Goal: Information Seeking & Learning: Learn about a topic

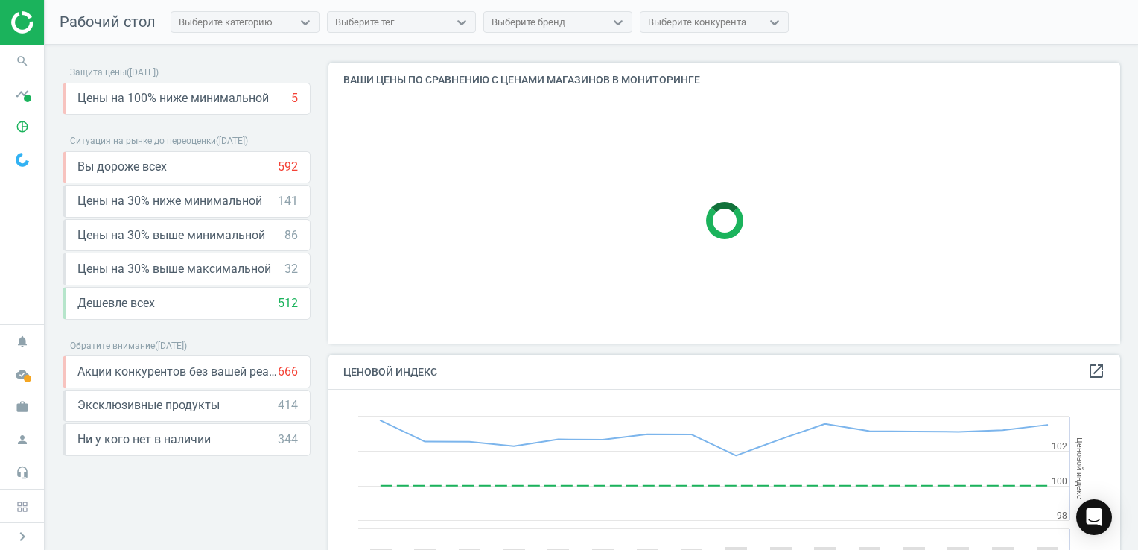
scroll to position [366, 803]
click at [25, 127] on icon "pie_chart_outlined" at bounding box center [22, 126] width 28 height 28
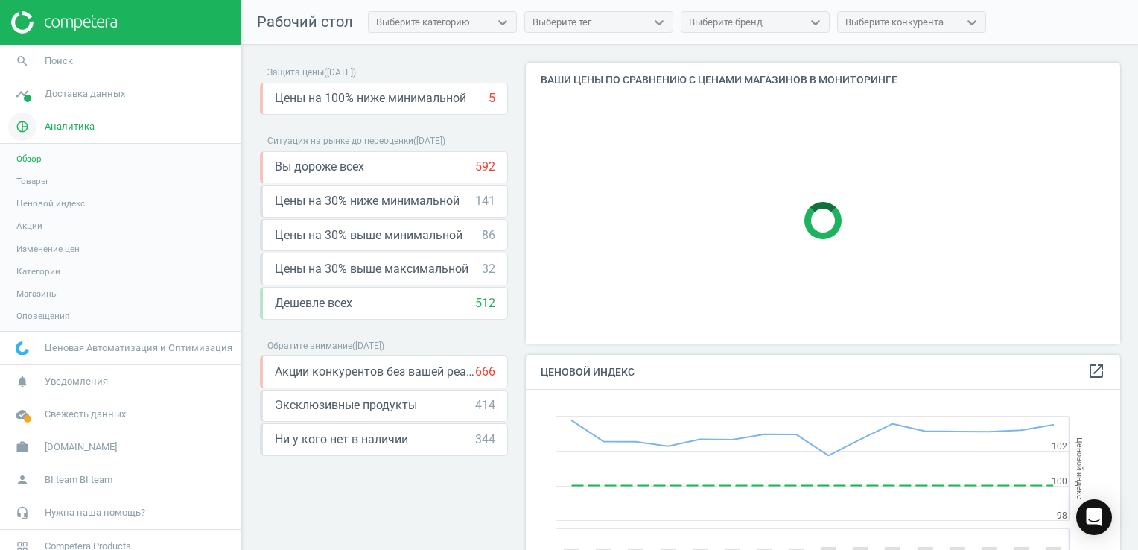
scroll to position [7, 7]
click at [31, 179] on span "Товары" at bounding box center [31, 181] width 31 height 12
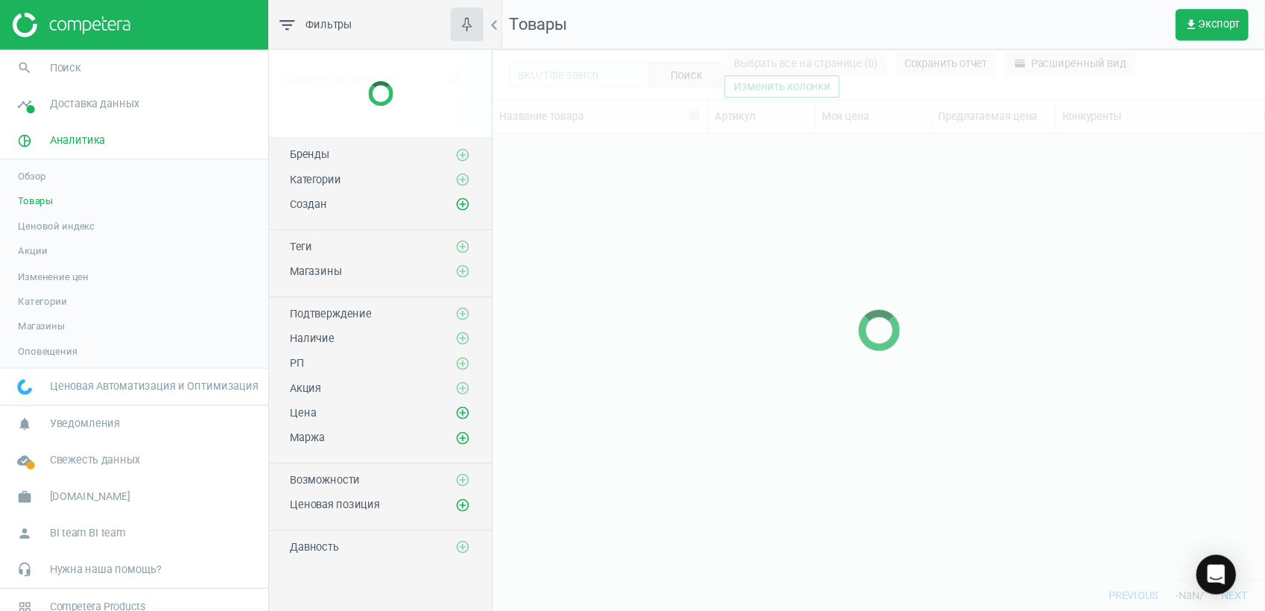
scroll to position [380, 684]
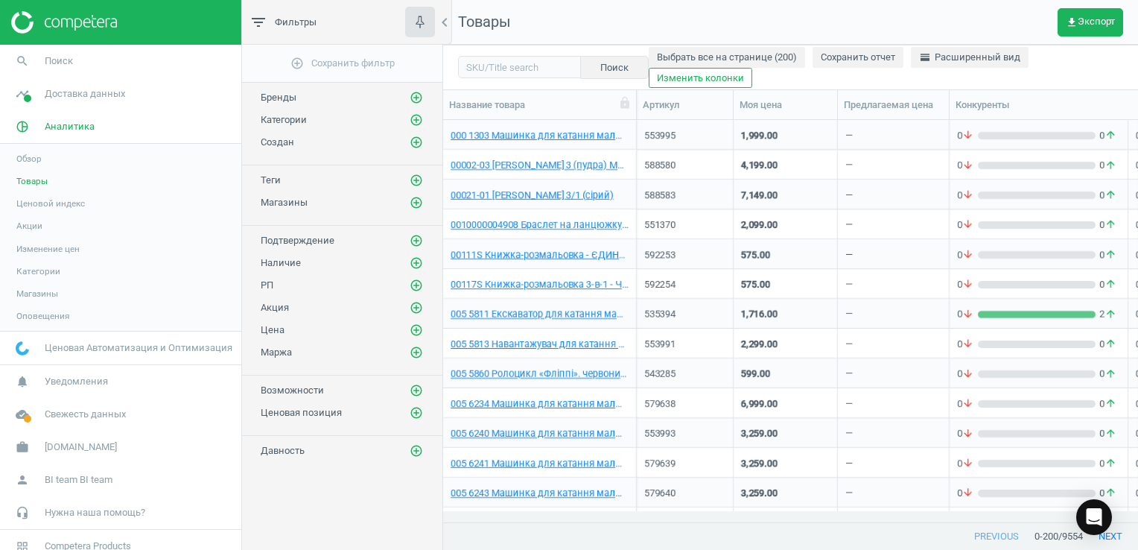
click at [287, 96] on span "Бренды" at bounding box center [279, 97] width 36 height 11
click at [416, 94] on icon "add_circle_outline" at bounding box center [416, 97] width 13 height 13
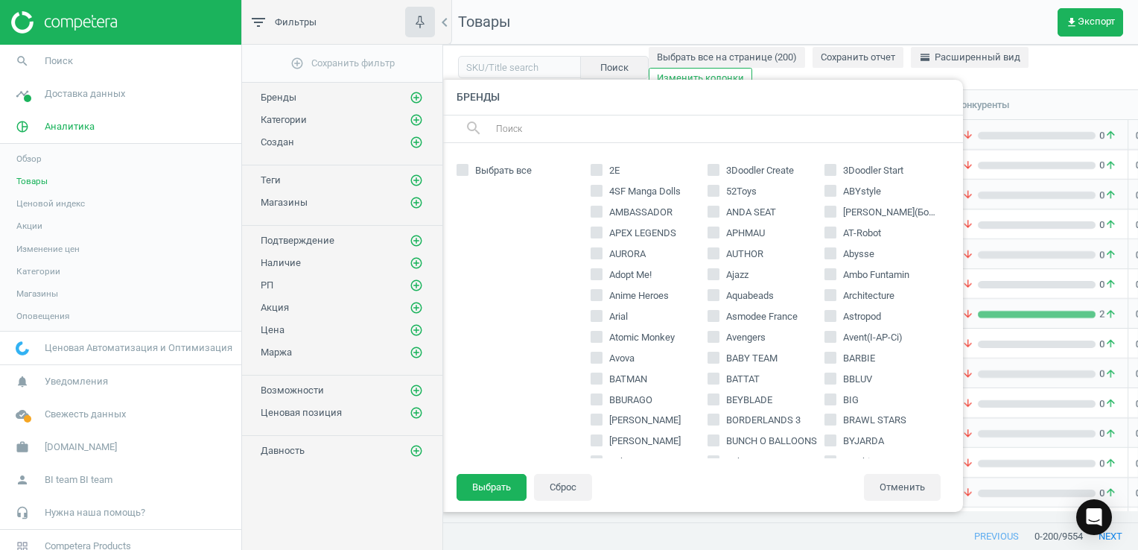
click at [576, 125] on input "text" at bounding box center [722, 129] width 457 height 24
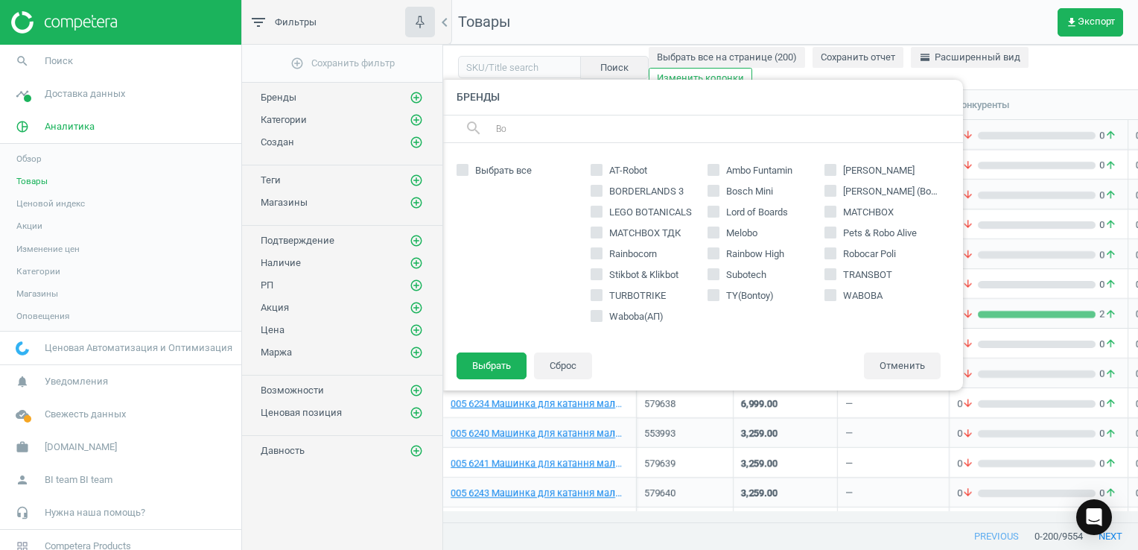
type input "B"
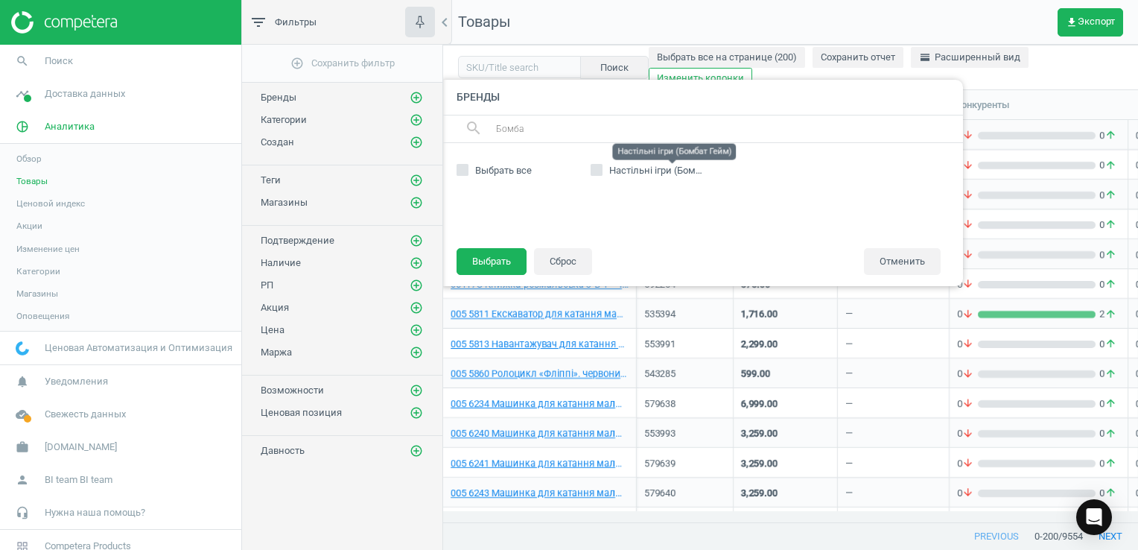
type input "Бомба"
click at [625, 173] on span "Настільні ігри (Бомбат Гейм)" at bounding box center [674, 170] width 130 height 11
click at [602, 173] on input "Настільні ігри (Бомбат Гейм)" at bounding box center [597, 170] width 10 height 10
checkbox input "true"
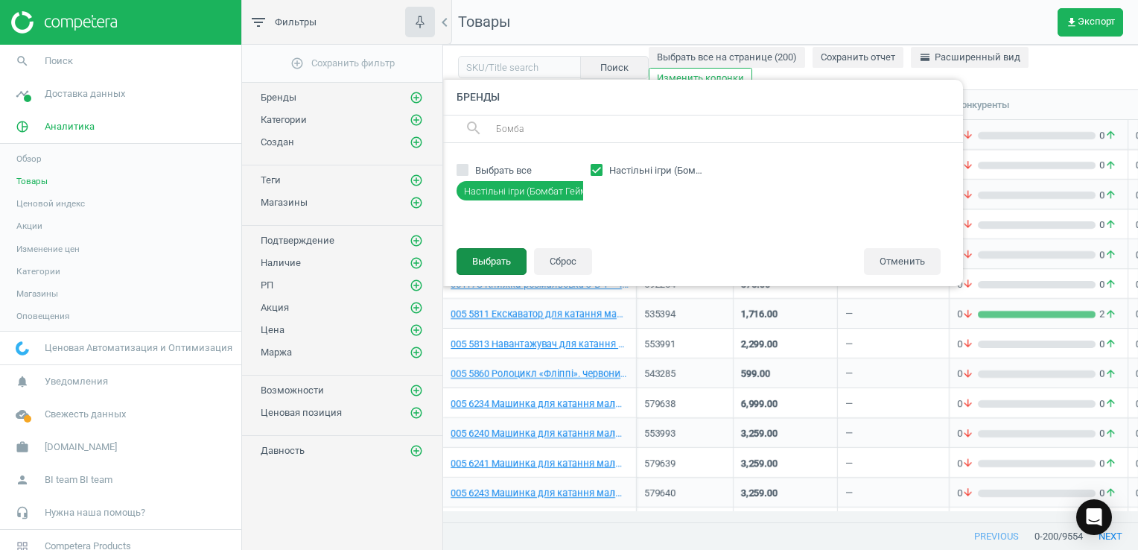
click at [486, 261] on button "Выбрать" at bounding box center [492, 261] width 70 height 27
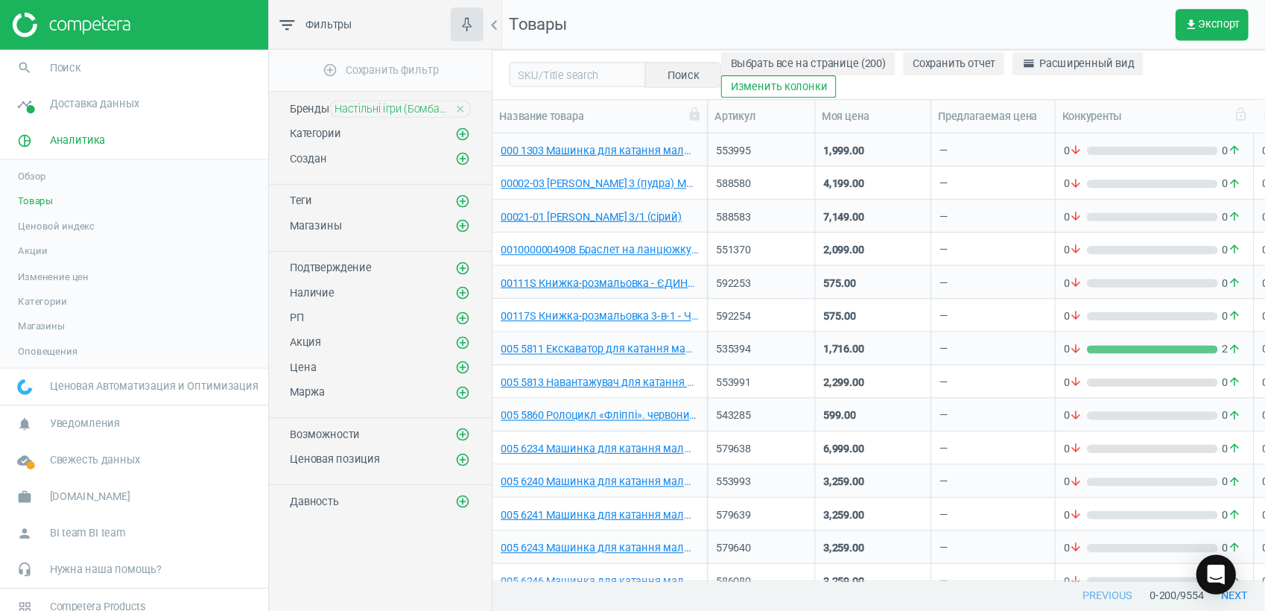
scroll to position [437, 808]
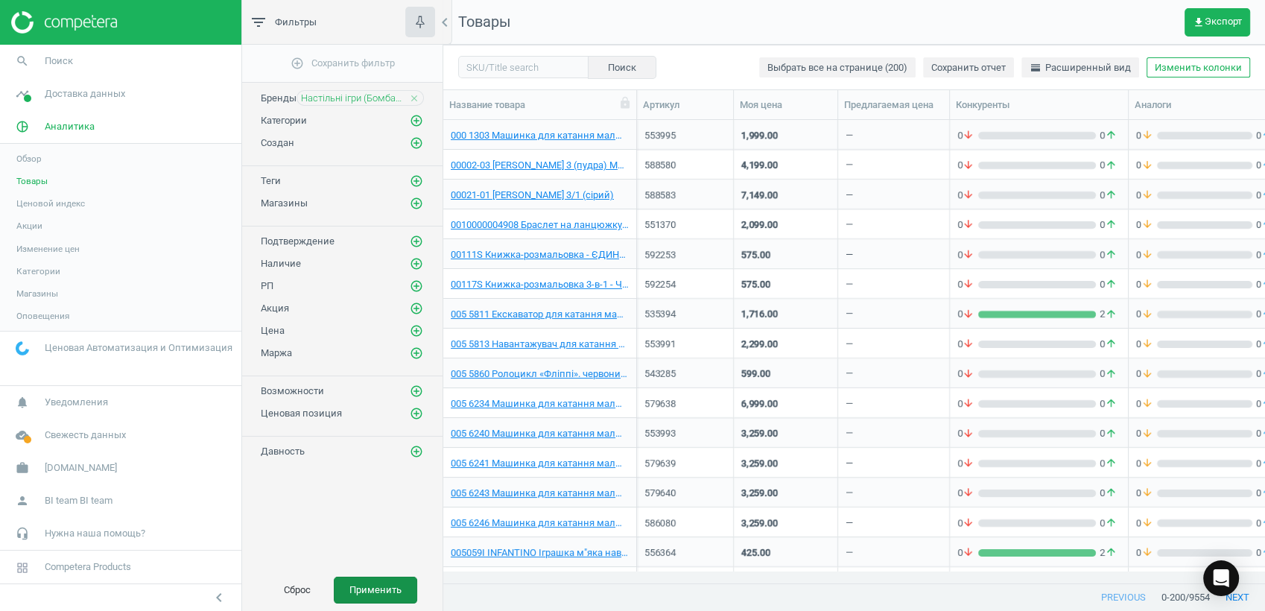
click at [382, 549] on button "Применить" at bounding box center [375, 589] width 83 height 27
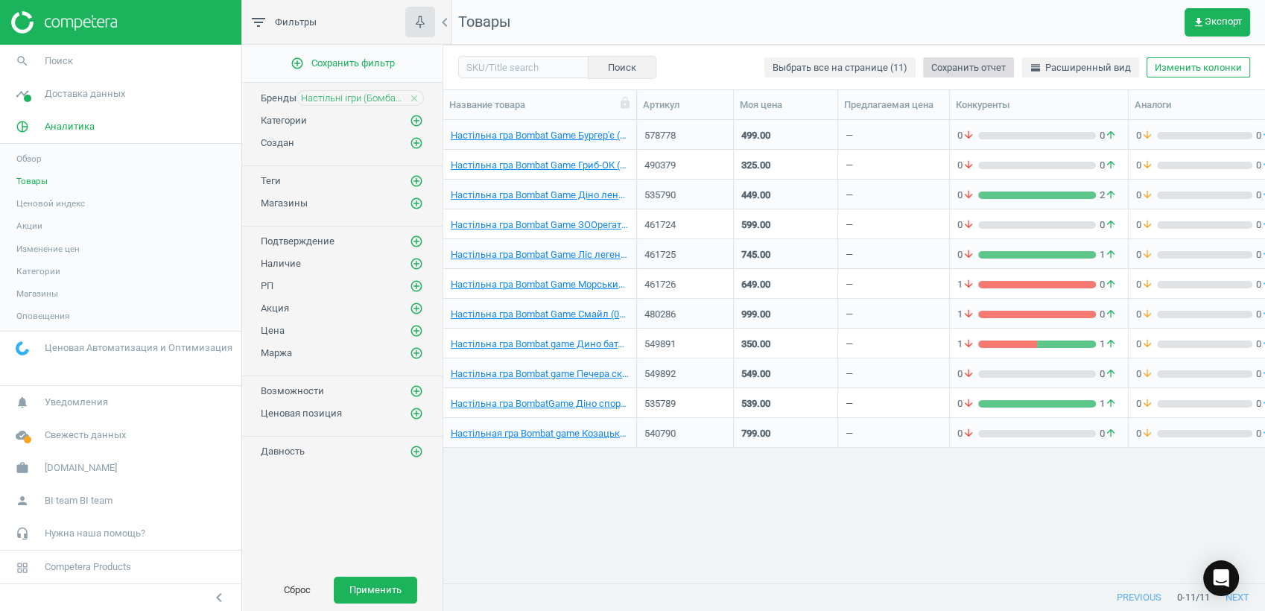
click at [971, 71] on span "Сохранить отчет" at bounding box center [968, 67] width 74 height 13
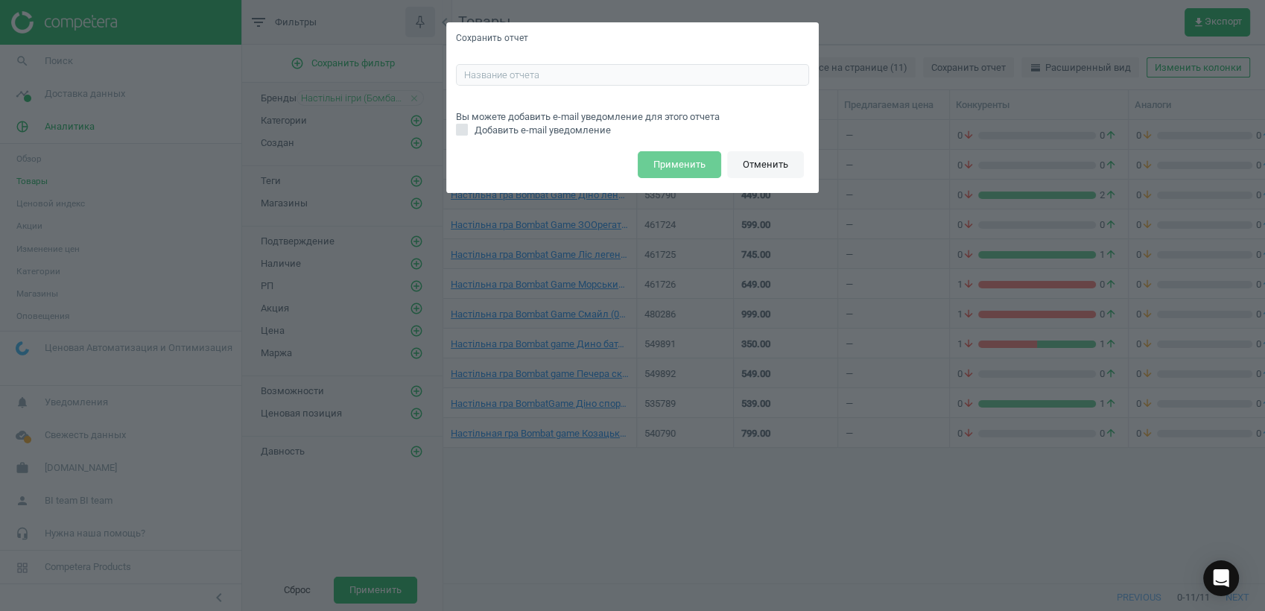
click at [769, 171] on button "Отменить" at bounding box center [765, 164] width 77 height 27
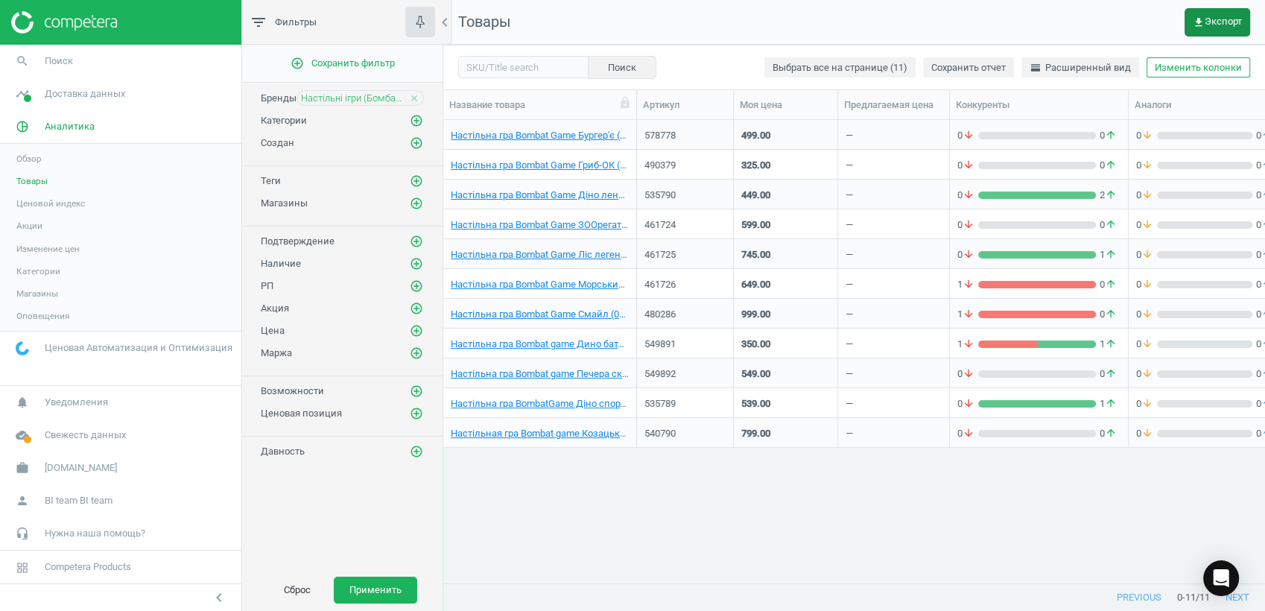
click at [1137, 22] on span "get_app Экспорт" at bounding box center [1216, 22] width 49 height 12
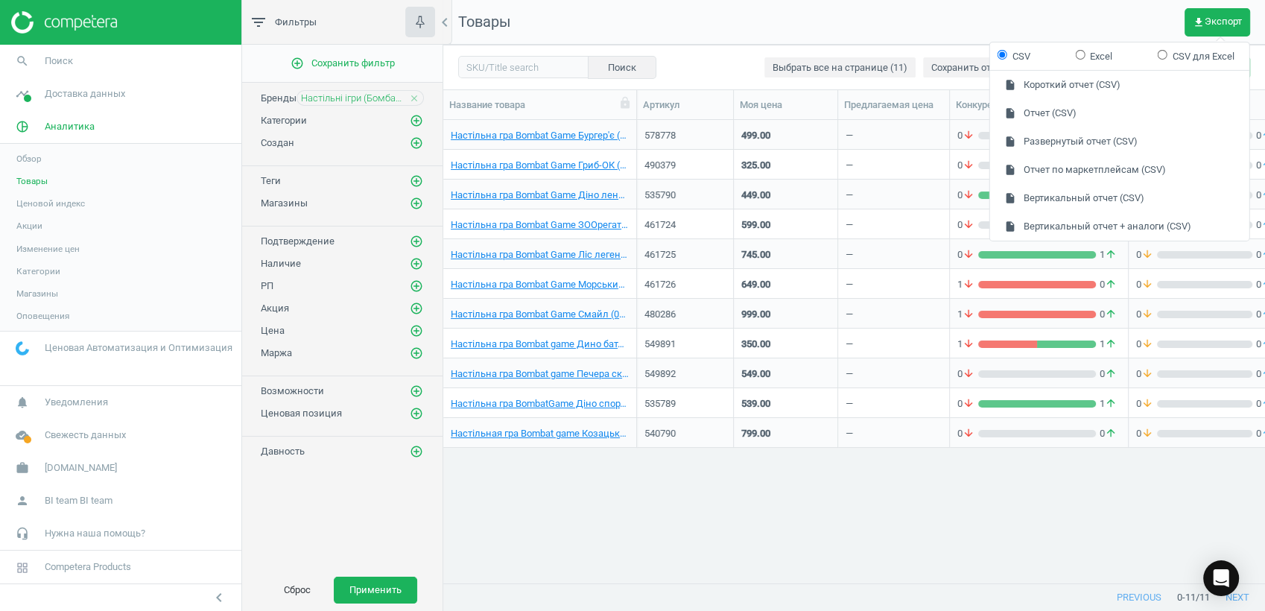
click at [1092, 55] on label "Excel" at bounding box center [1093, 55] width 37 height 13
click at [1084, 55] on input "Excel" at bounding box center [1080, 54] width 10 height 10
radio input "true"
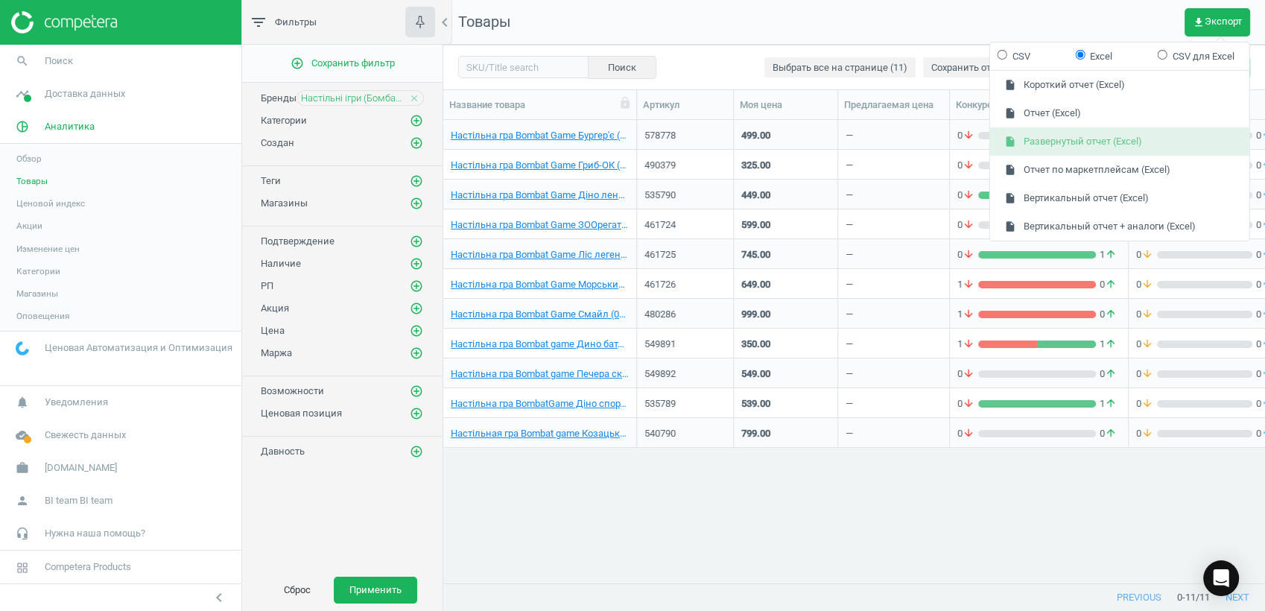
click at [1084, 141] on button "insert_drive_file Развернутый отчет (Excel)" at bounding box center [1119, 141] width 259 height 28
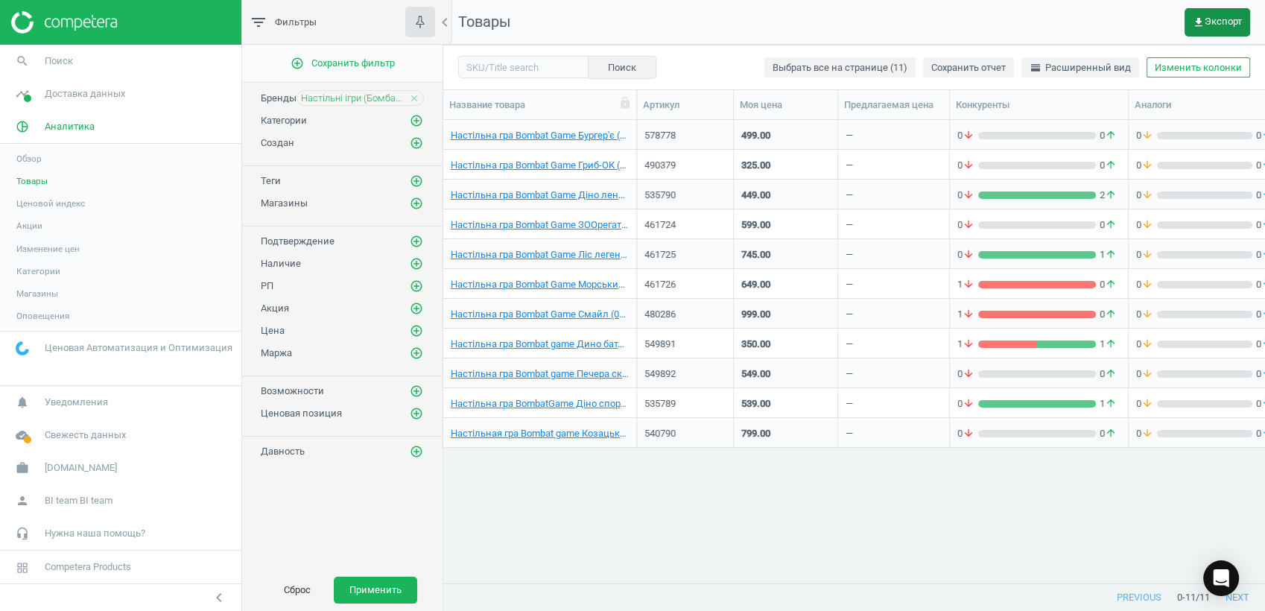
click at [1137, 25] on span "get_app Экспорт" at bounding box center [1216, 22] width 49 height 12
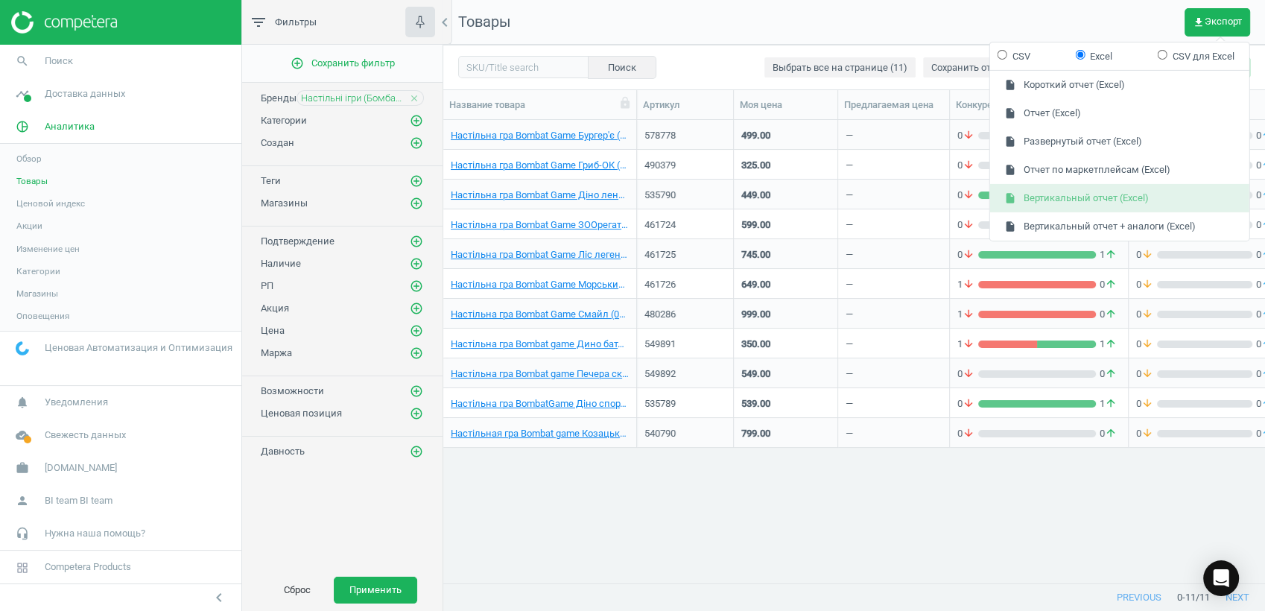
click at [1068, 200] on button "insert_drive_file Вертикальный отчет (Excel)" at bounding box center [1119, 198] width 259 height 28
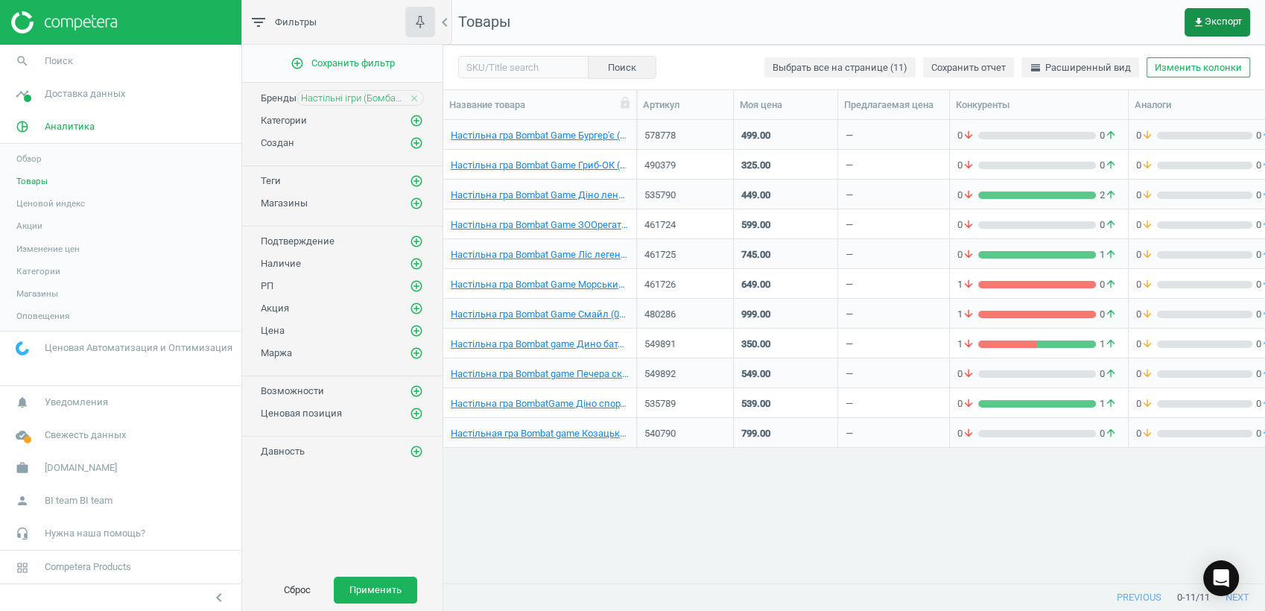
click at [1137, 19] on span "get_app Экспорт" at bounding box center [1216, 22] width 49 height 12
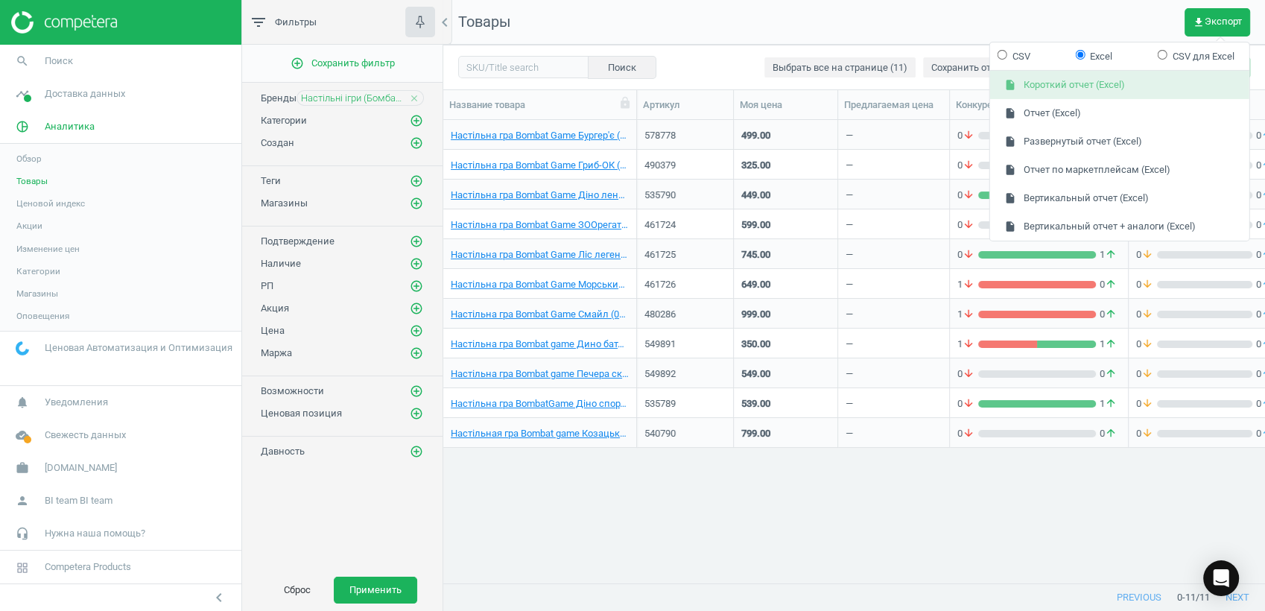
click at [1057, 87] on button "insert_drive_file Короткий отчет (Excel)" at bounding box center [1119, 85] width 259 height 28
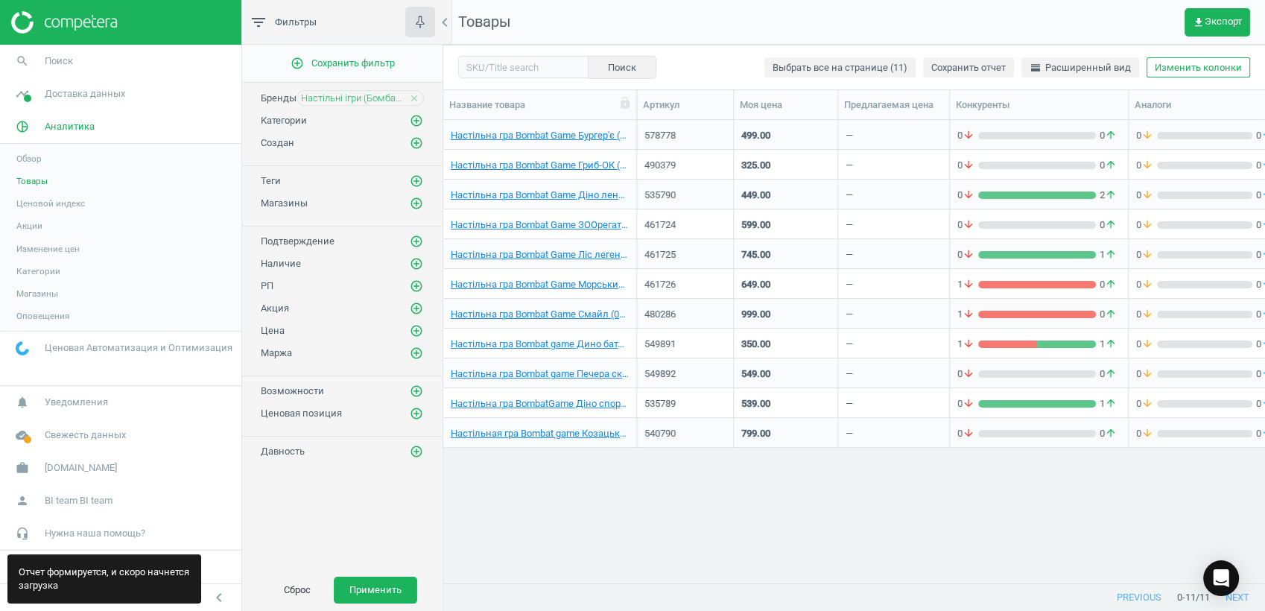
click at [878, 462] on div "Настільна гра Bombat Game Бургер'є (4820172800415) 578778 499.00 — 0 arrow_down…" at bounding box center [853, 345] width 821 height 451
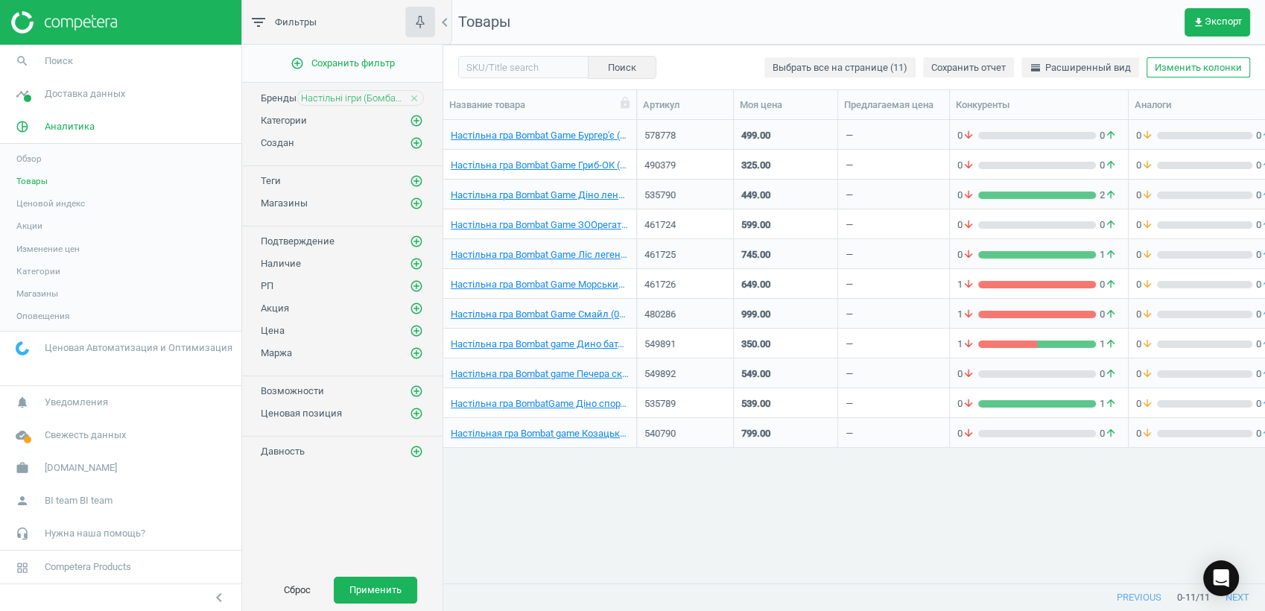
click at [36, 178] on span "Товары" at bounding box center [31, 181] width 31 height 12
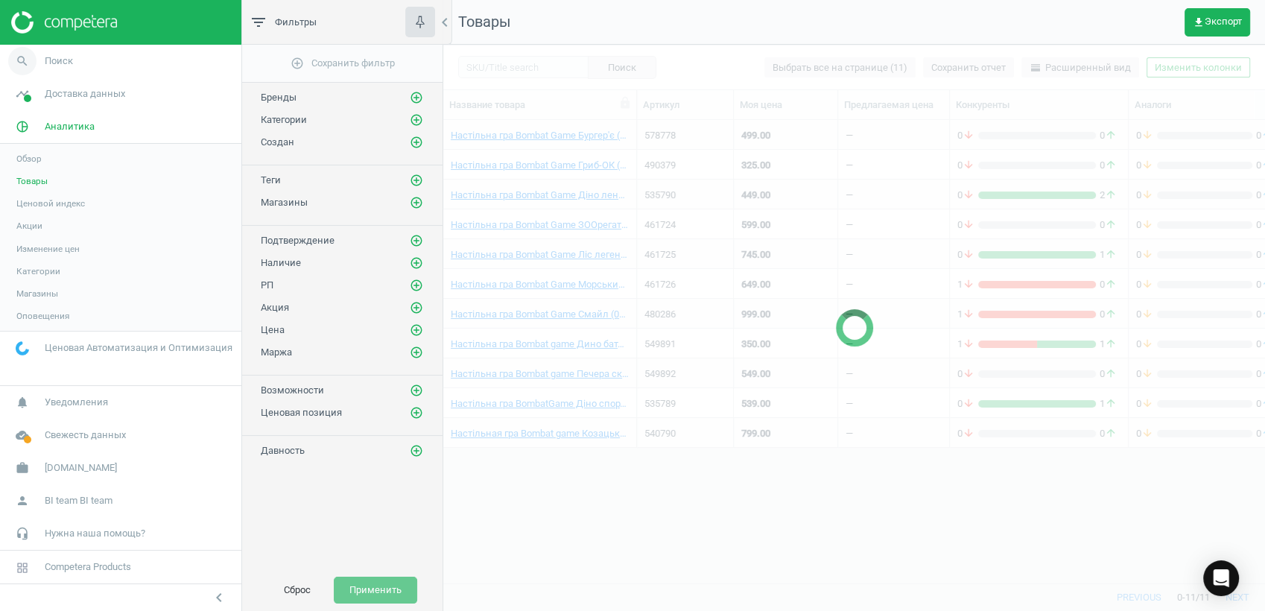
click at [70, 57] on span "Поиск" at bounding box center [59, 60] width 28 height 13
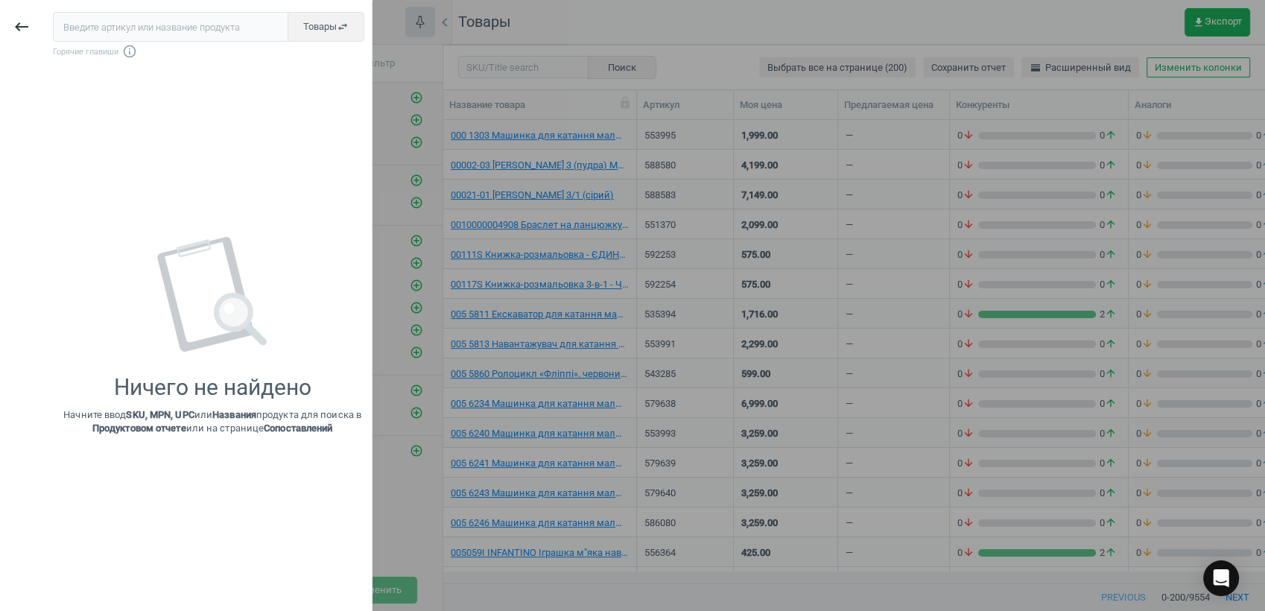
click at [82, 28] on input "text" at bounding box center [170, 27] width 235 height 30
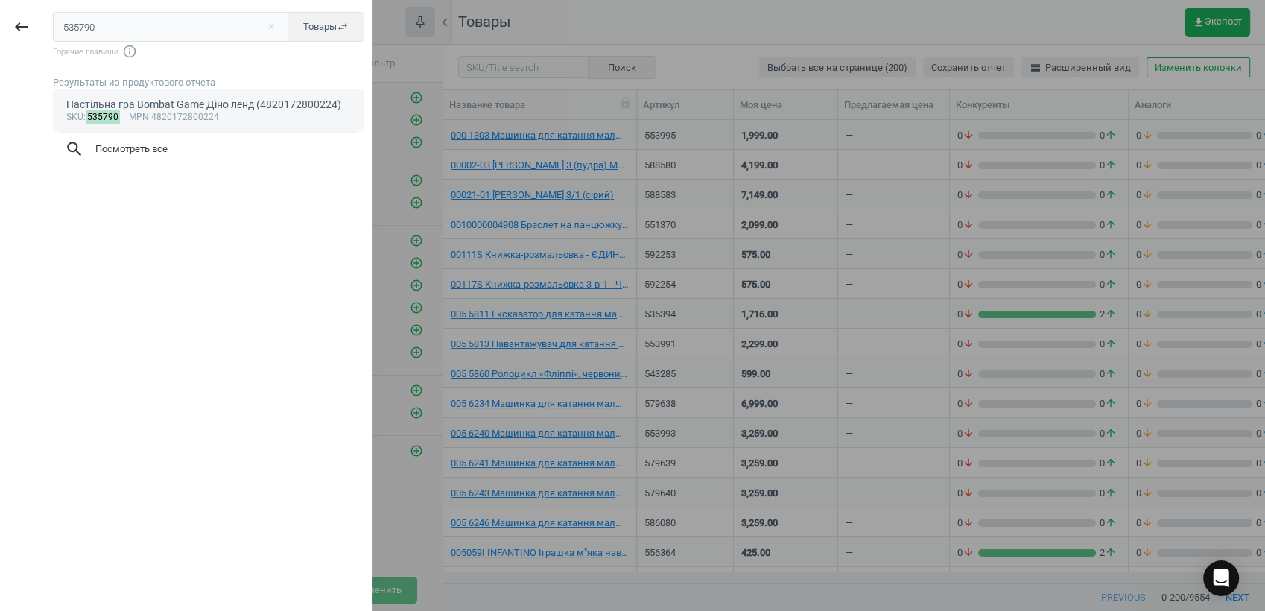
type input "535790"
click at [156, 100] on div "Настільна гра Bombat Game Діно ленд (4820172800224)" at bounding box center [208, 105] width 285 height 14
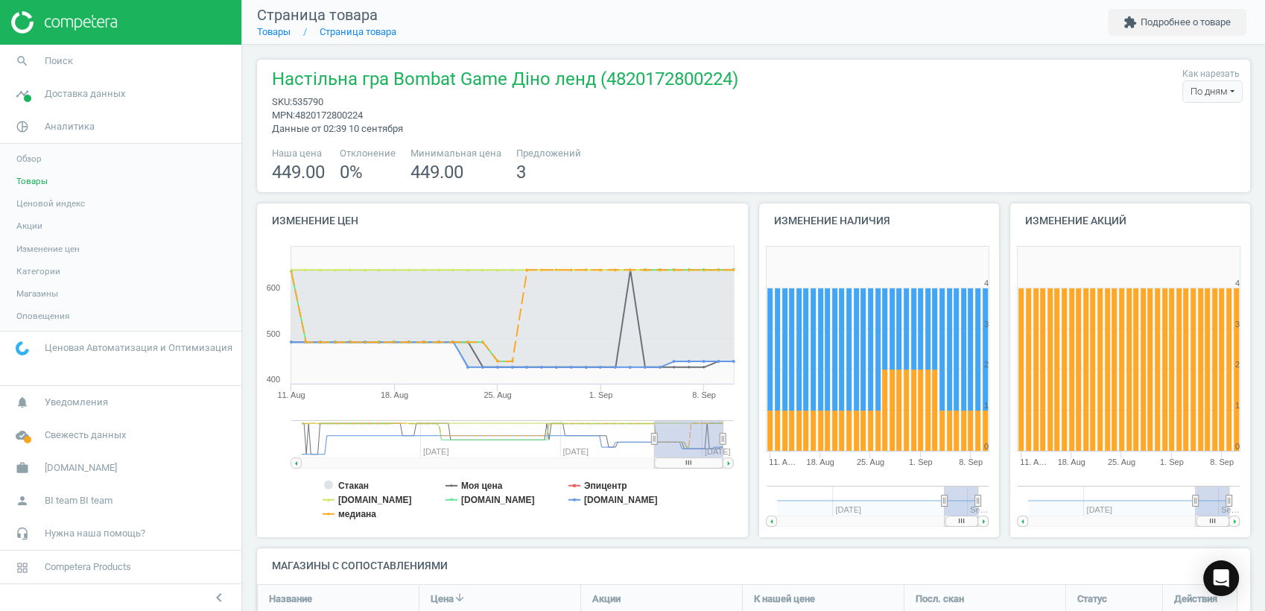
click at [1137, 92] on div "По дням" at bounding box center [1212, 91] width 60 height 22
click at [1137, 22] on button "extension Подробнее о товаре" at bounding box center [1176, 22] width 139 height 27
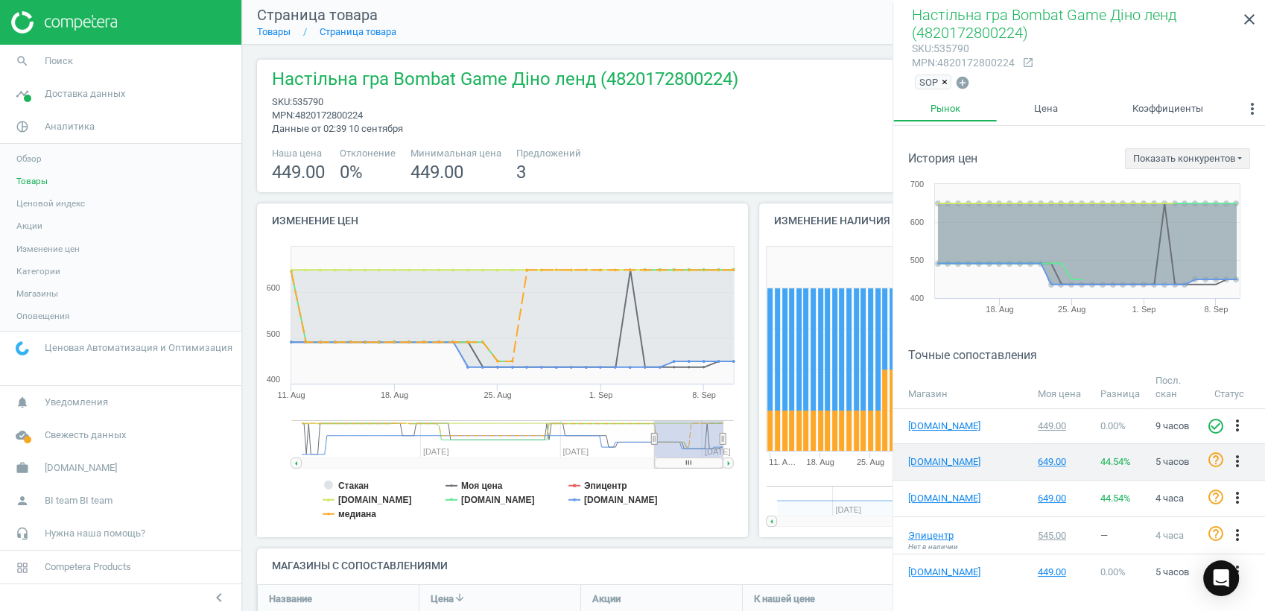
scroll to position [66, 0]
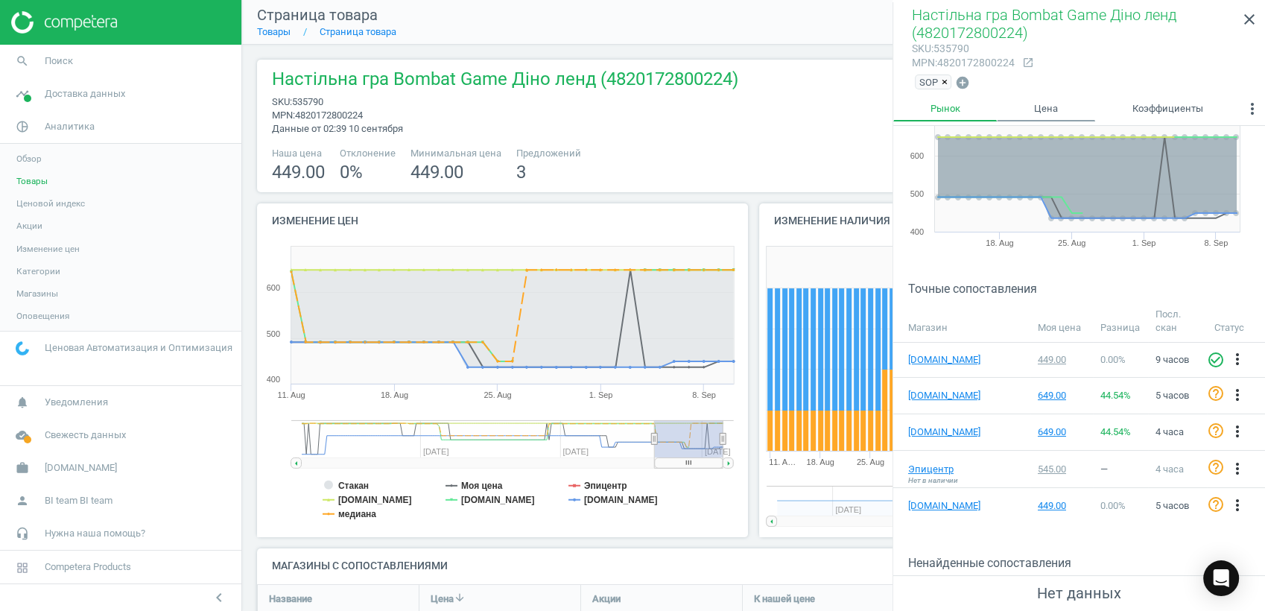
click at [1057, 107] on link "Цена" at bounding box center [1045, 108] width 98 height 25
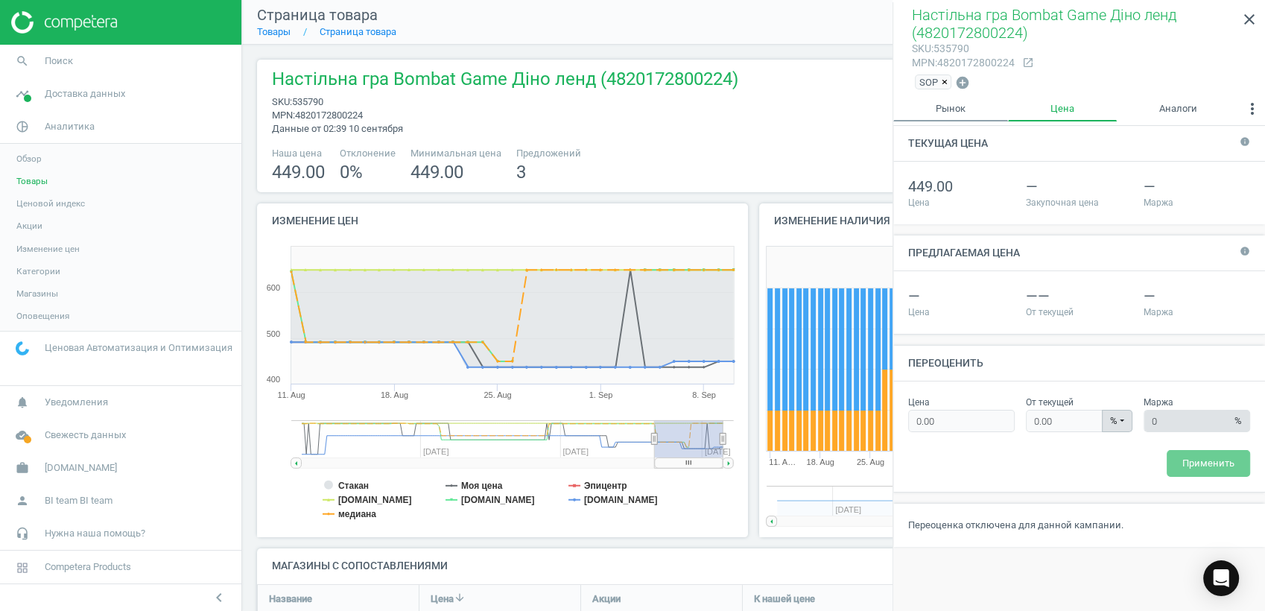
click at [947, 113] on link "Рынок" at bounding box center [950, 108] width 115 height 25
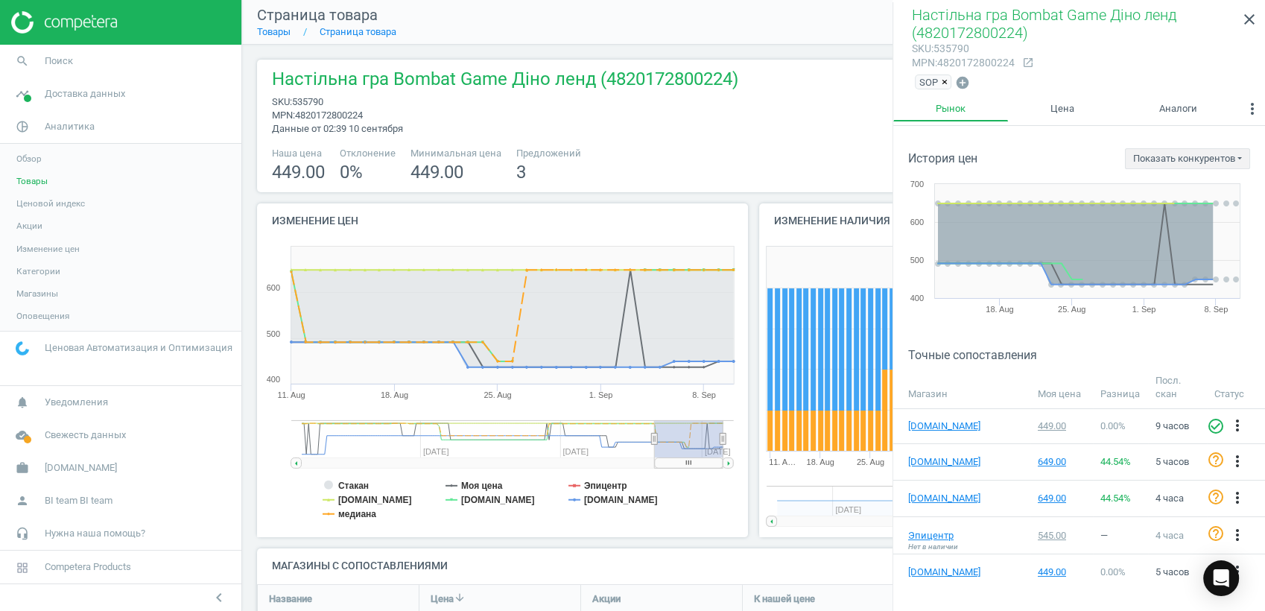
click at [663, 133] on div "Настільна гра Bombat Game Діно ленд (4820172800224) sku : 535790 mpn : 48201728…" at bounding box center [501, 101] width 474 height 69
click at [1137, 19] on icon "close" at bounding box center [1249, 19] width 18 height 18
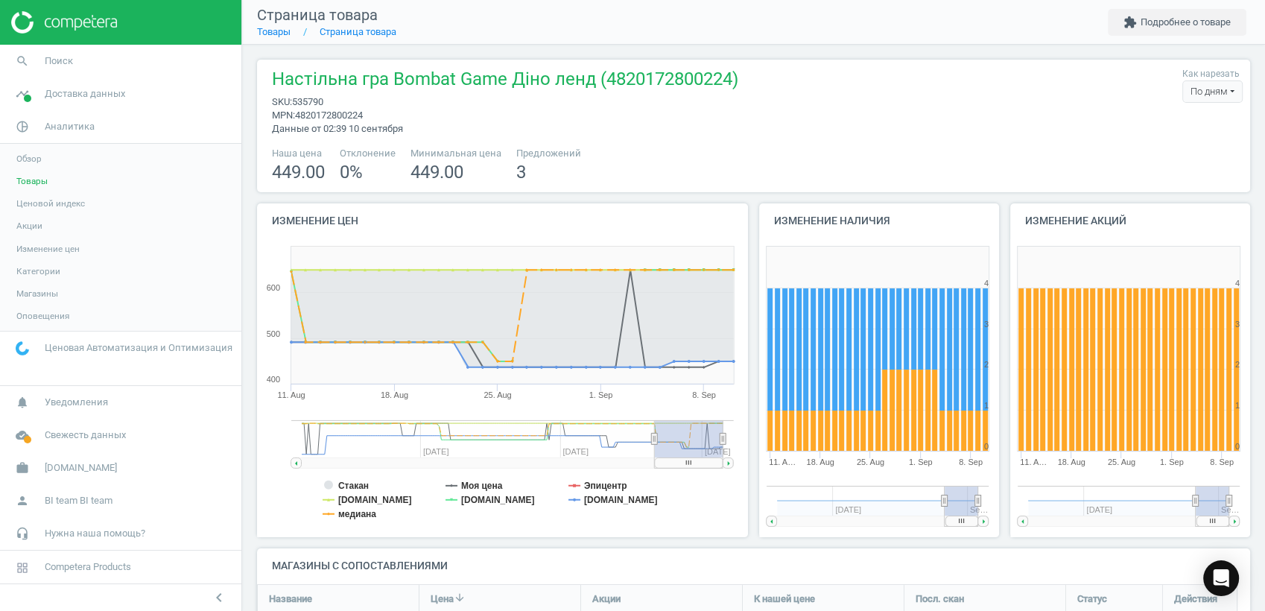
drag, startPoint x: 643, startPoint y: 463, endPoint x: 834, endPoint y: 471, distance: 191.5
click at [827, 471] on div "Изменение цен Created with Highstock 6.2.0 Стакан Моя цена Эпицентр [DOMAIN_NAM…" at bounding box center [754, 375] width 1004 height 345
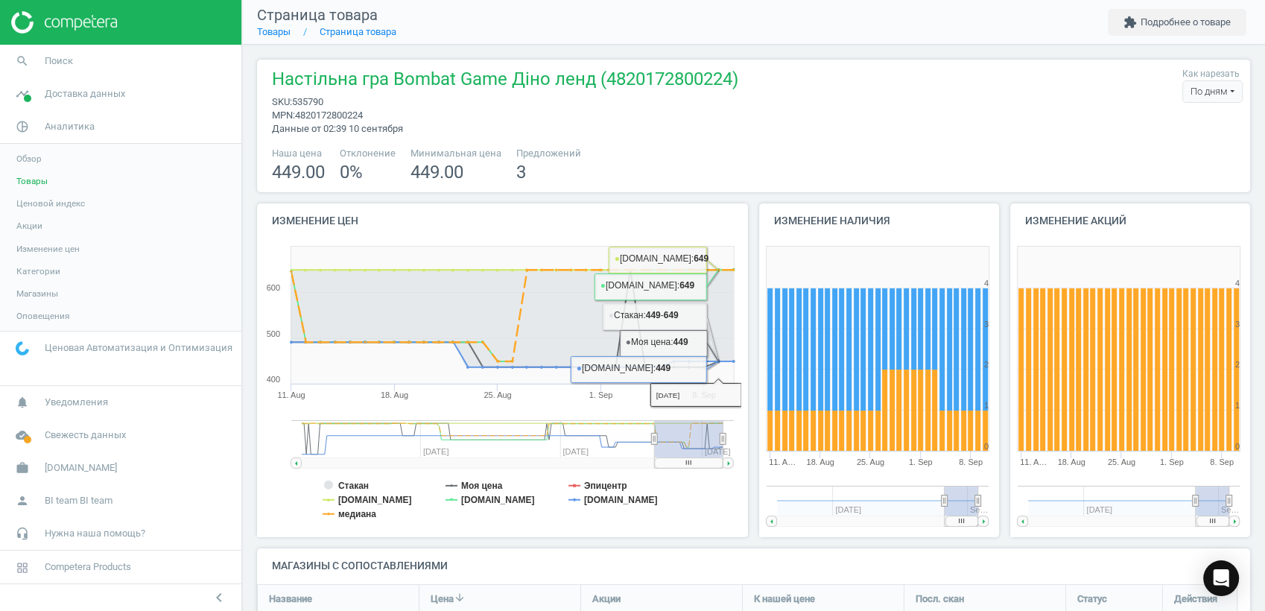
click at [860, 163] on div "Наша цена 449.00 Отклонение 0 % Минимальная цена 449.00 Предложений 3" at bounding box center [753, 166] width 978 height 38
